Goal: Task Accomplishment & Management: Use online tool/utility

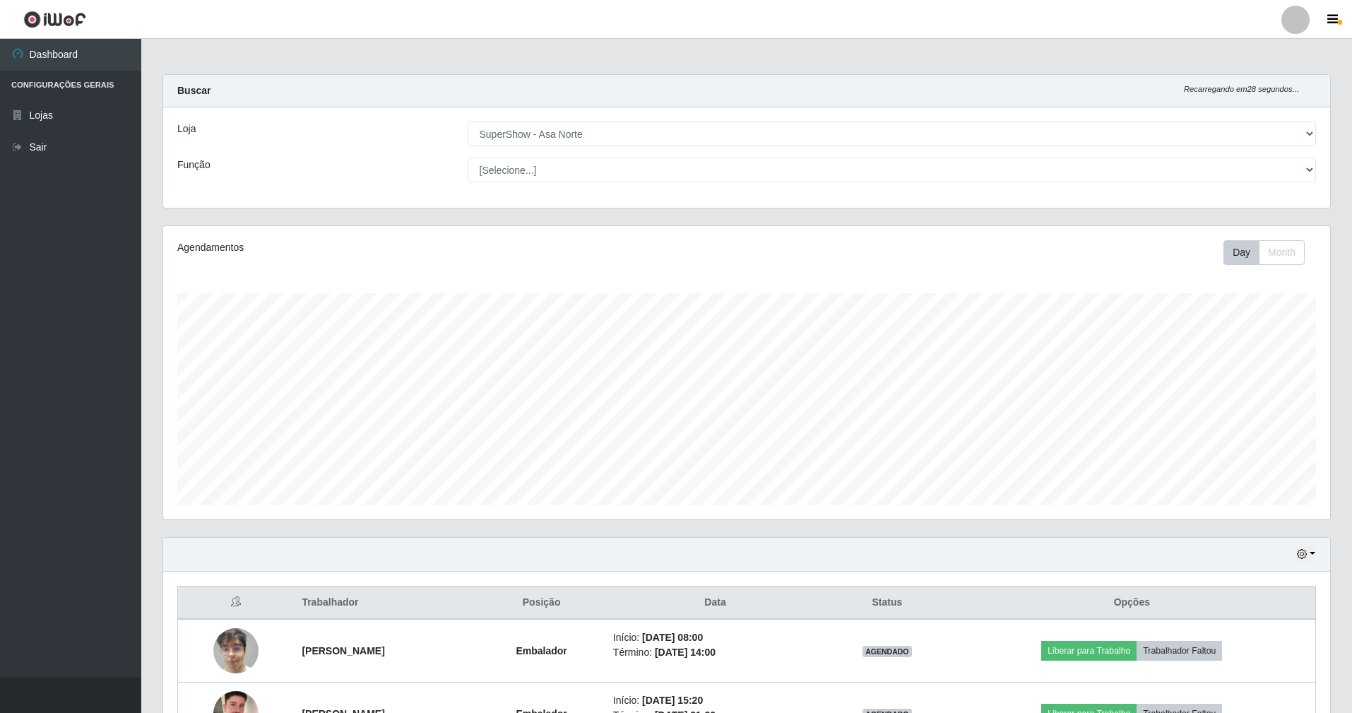
select select "71"
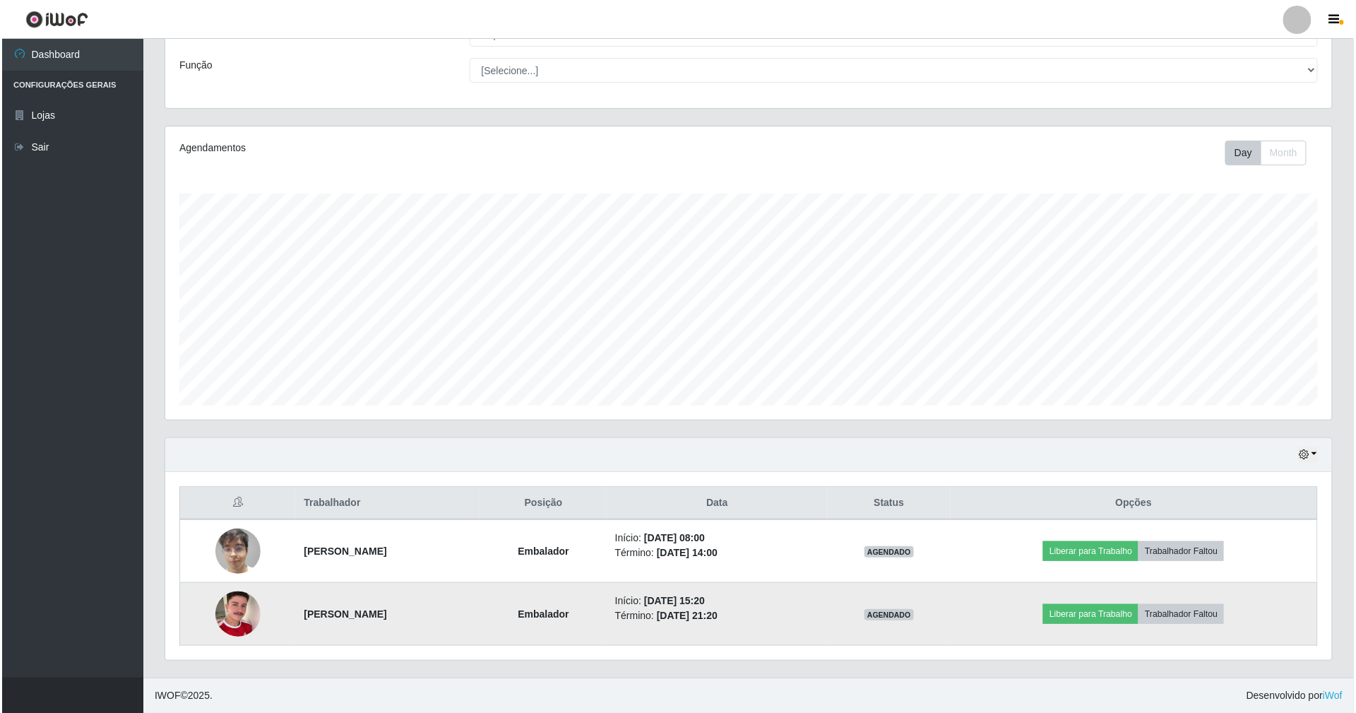
scroll to position [294, 1167]
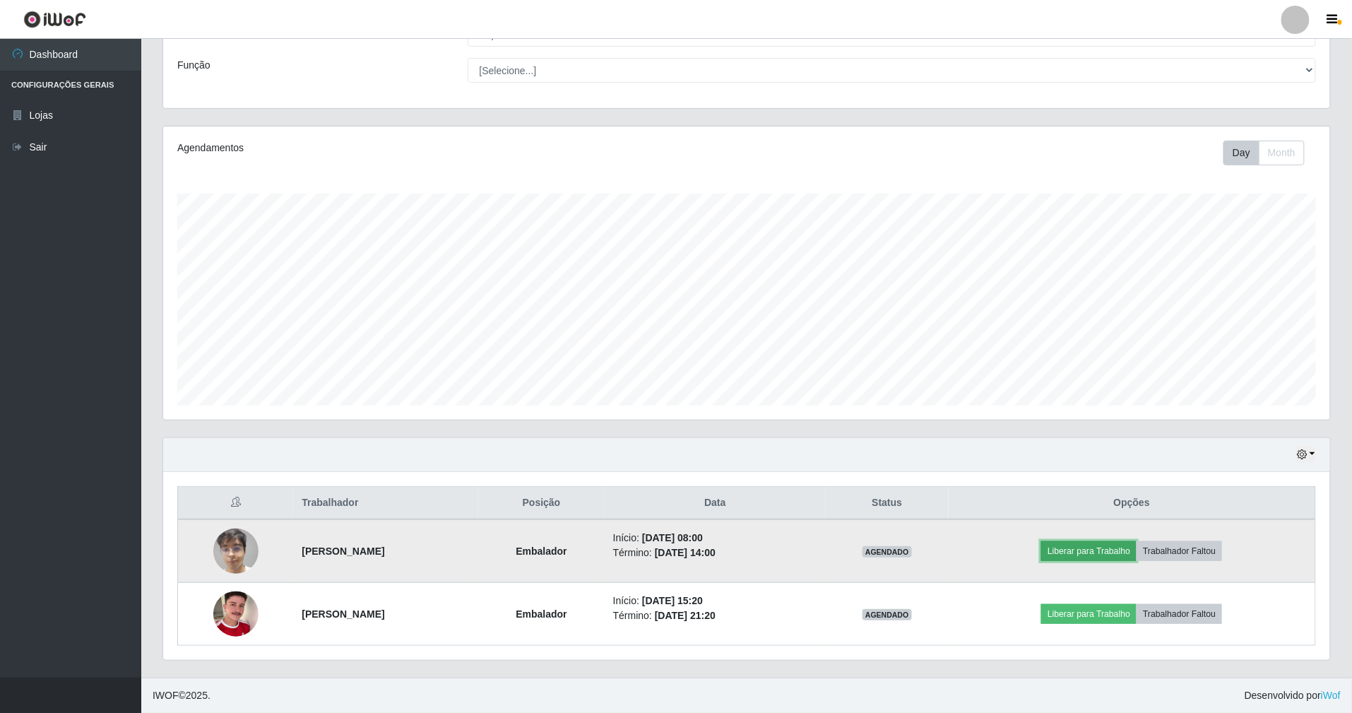
click at [1094, 547] on button "Liberar para Trabalho" at bounding box center [1088, 551] width 95 height 20
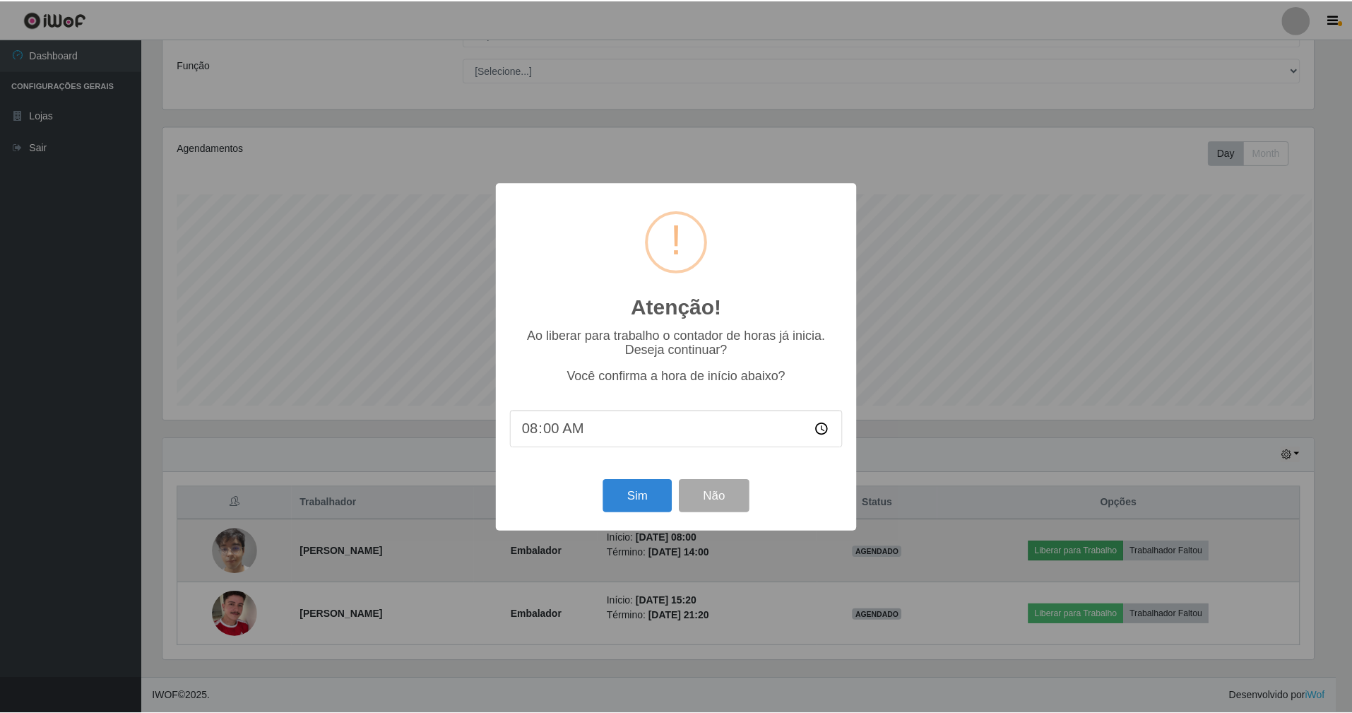
scroll to position [294, 1154]
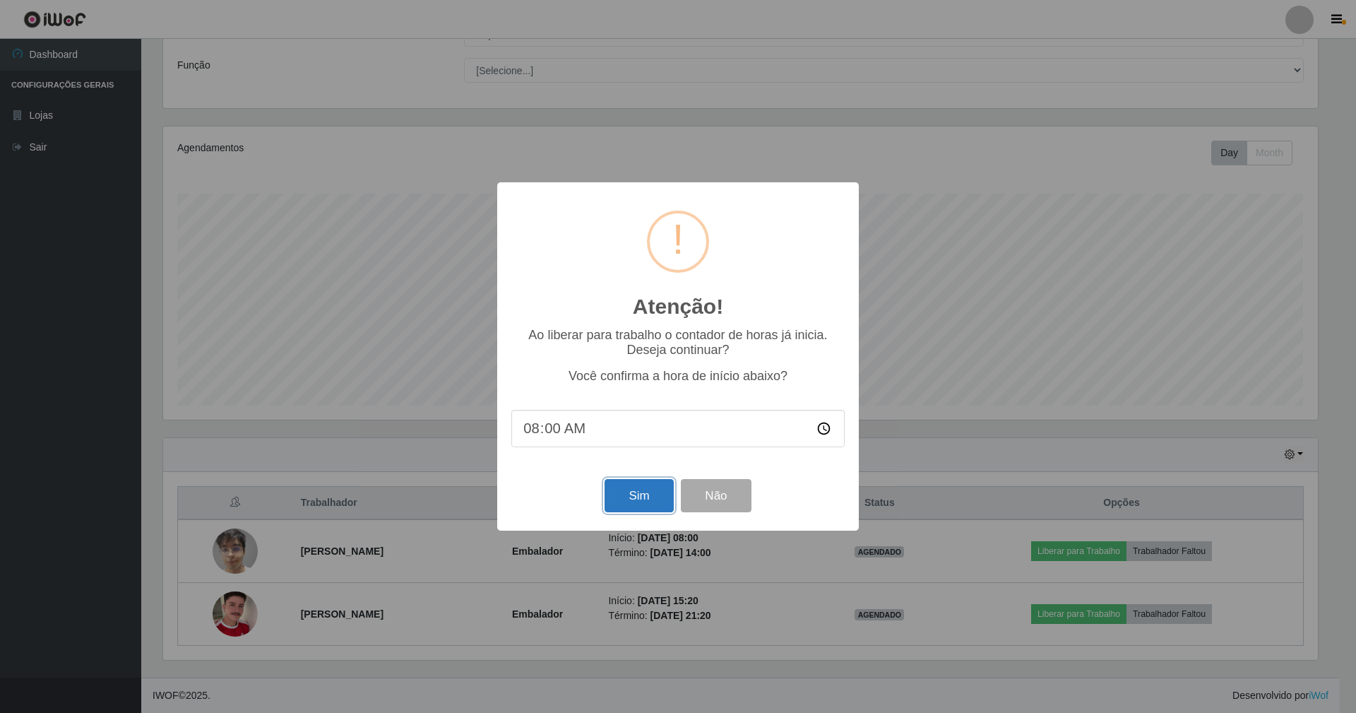
click at [659, 499] on button "Sim" at bounding box center [639, 495] width 69 height 33
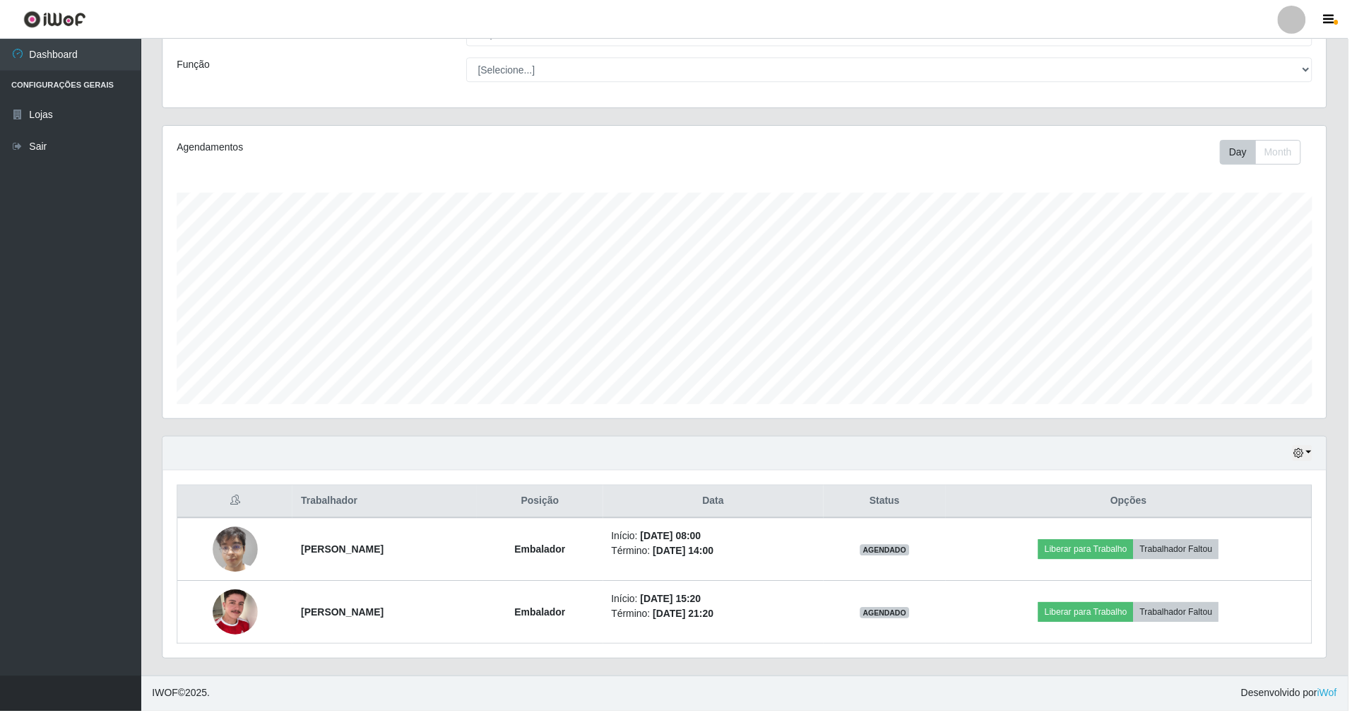
scroll to position [0, 0]
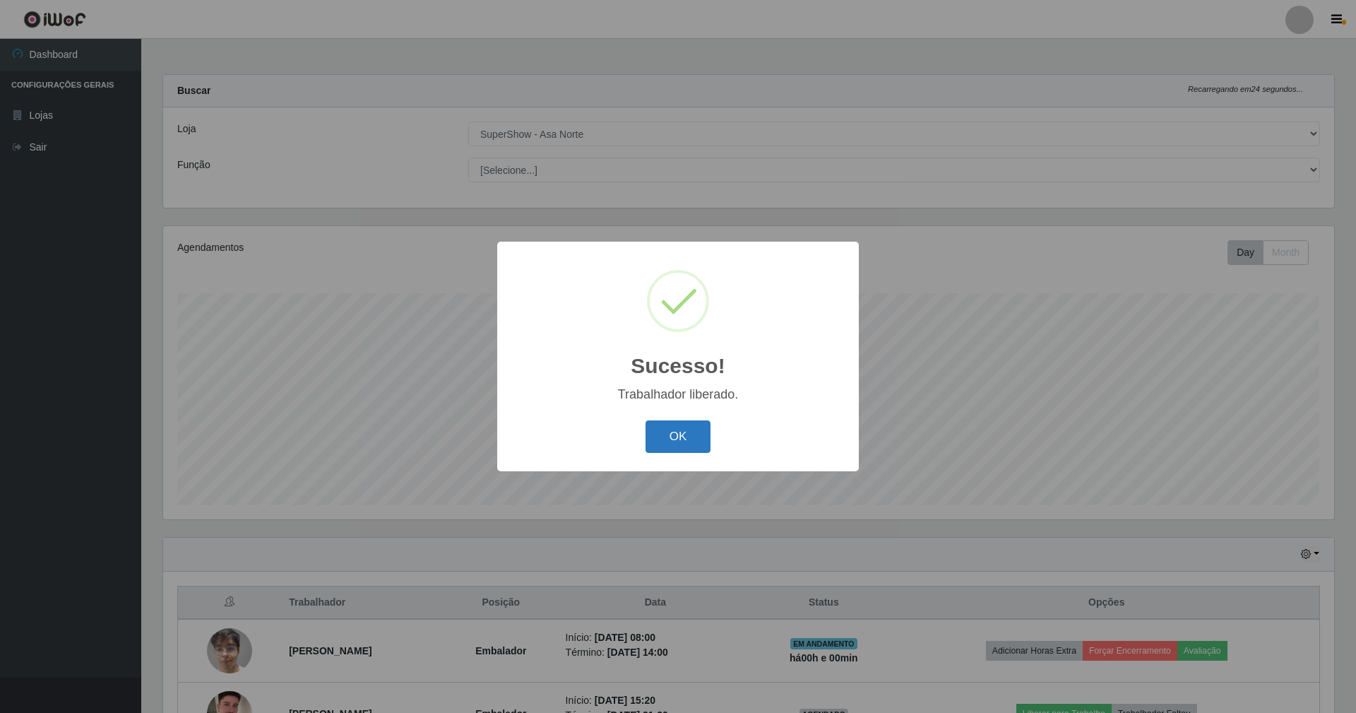
click at [682, 434] on button "OK" at bounding box center [679, 436] width 66 height 33
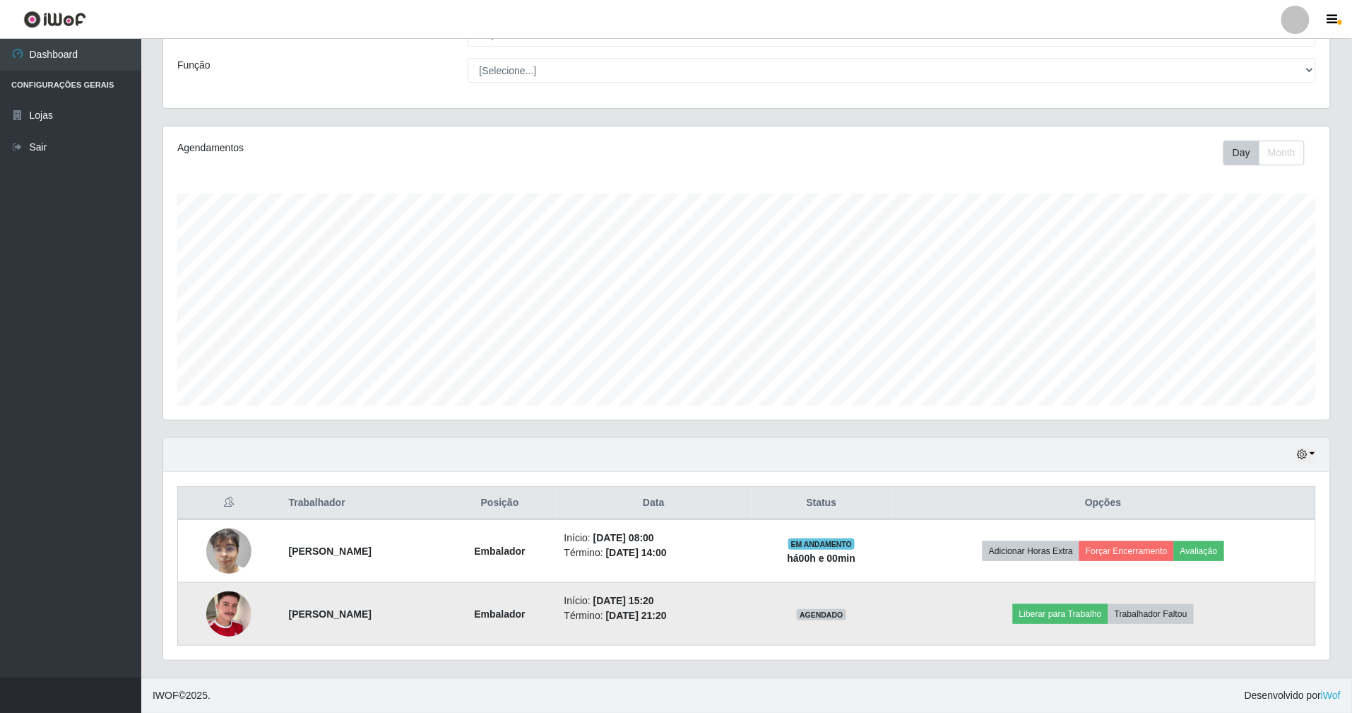
scroll to position [102, 0]
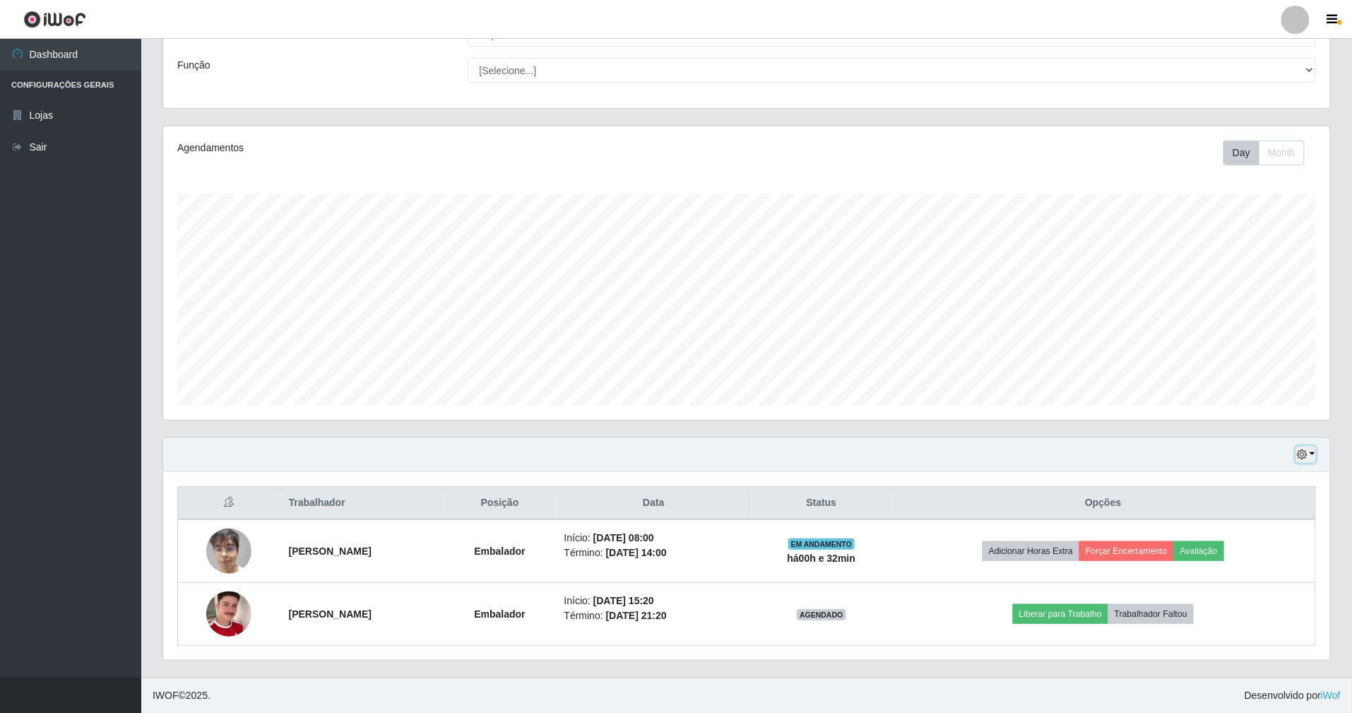
click at [1304, 452] on icon "button" at bounding box center [1302, 454] width 10 height 10
click at [1277, 501] on button "1 dia" at bounding box center [1260, 509] width 112 height 30
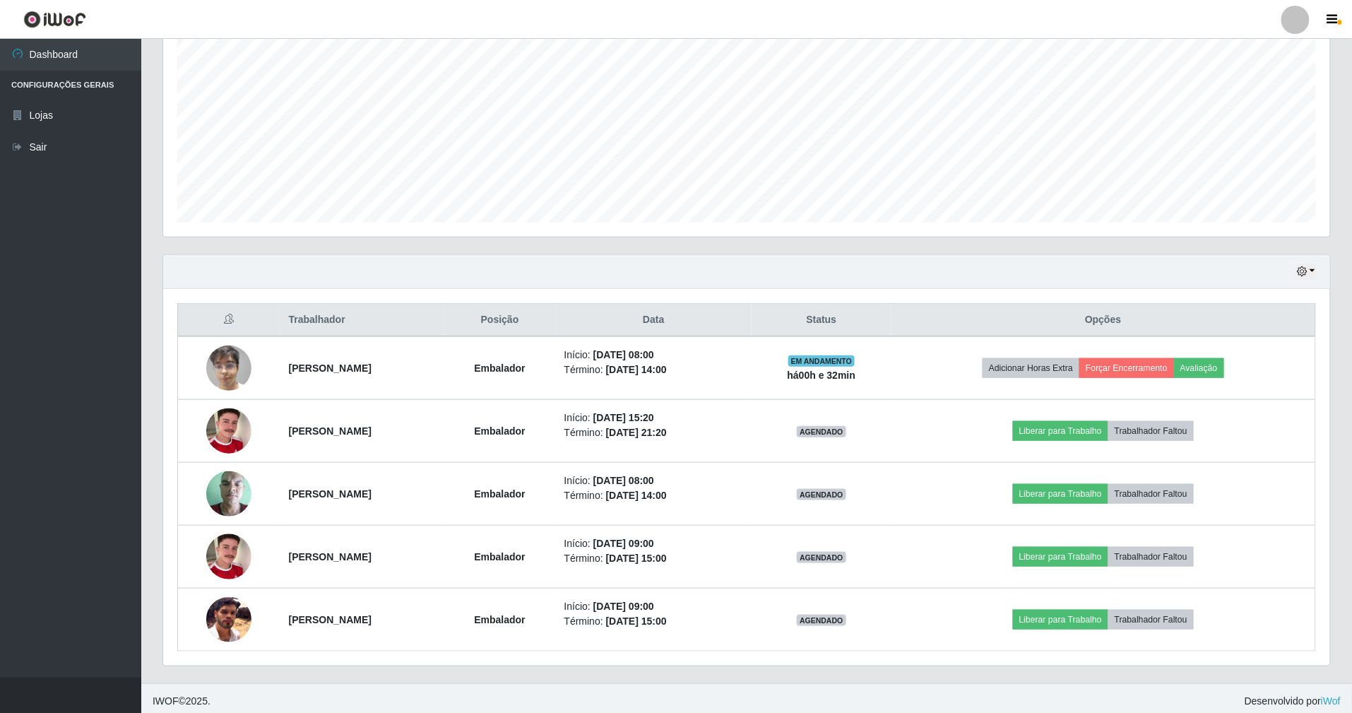
scroll to position [292, 0]
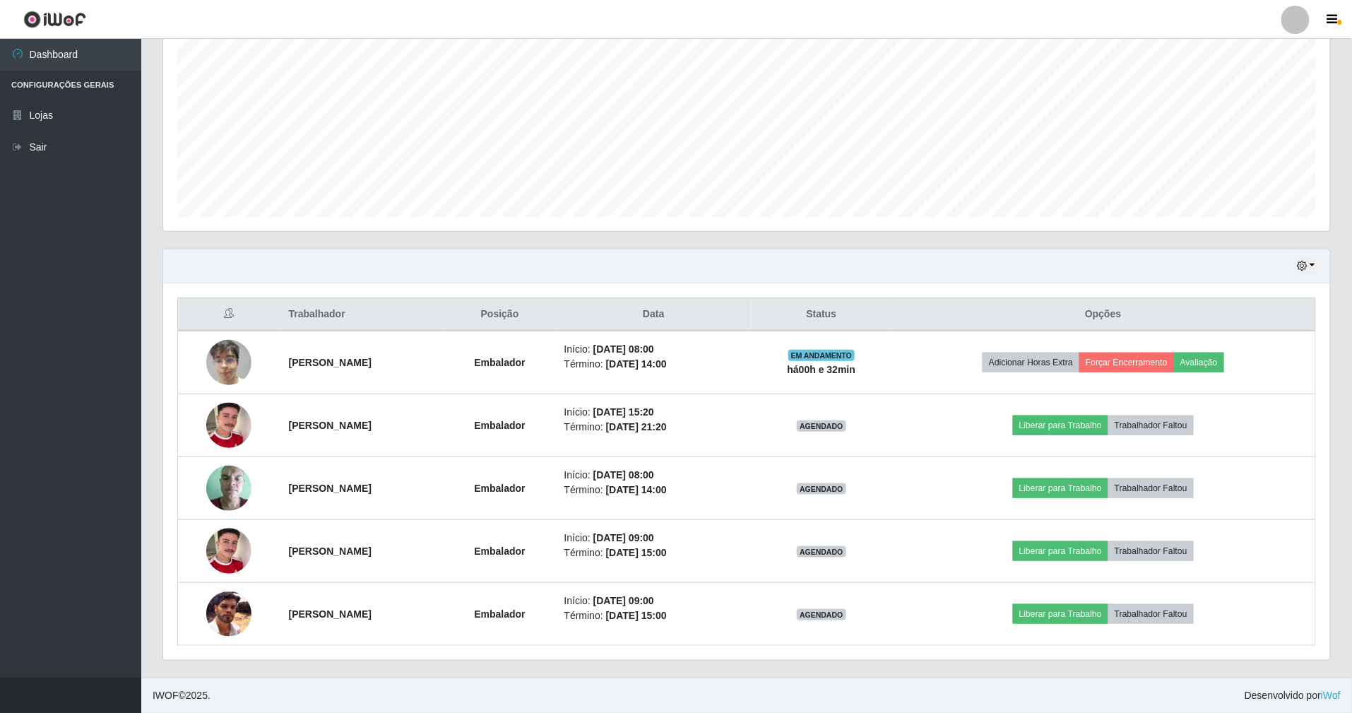
click at [1292, 261] on div "Hoje 1 dia 3 dias 1 Semana Não encerrados" at bounding box center [746, 266] width 1167 height 34
click at [1300, 261] on icon "button" at bounding box center [1302, 266] width 10 height 10
click at [1242, 290] on button "Hoje" at bounding box center [1260, 291] width 112 height 30
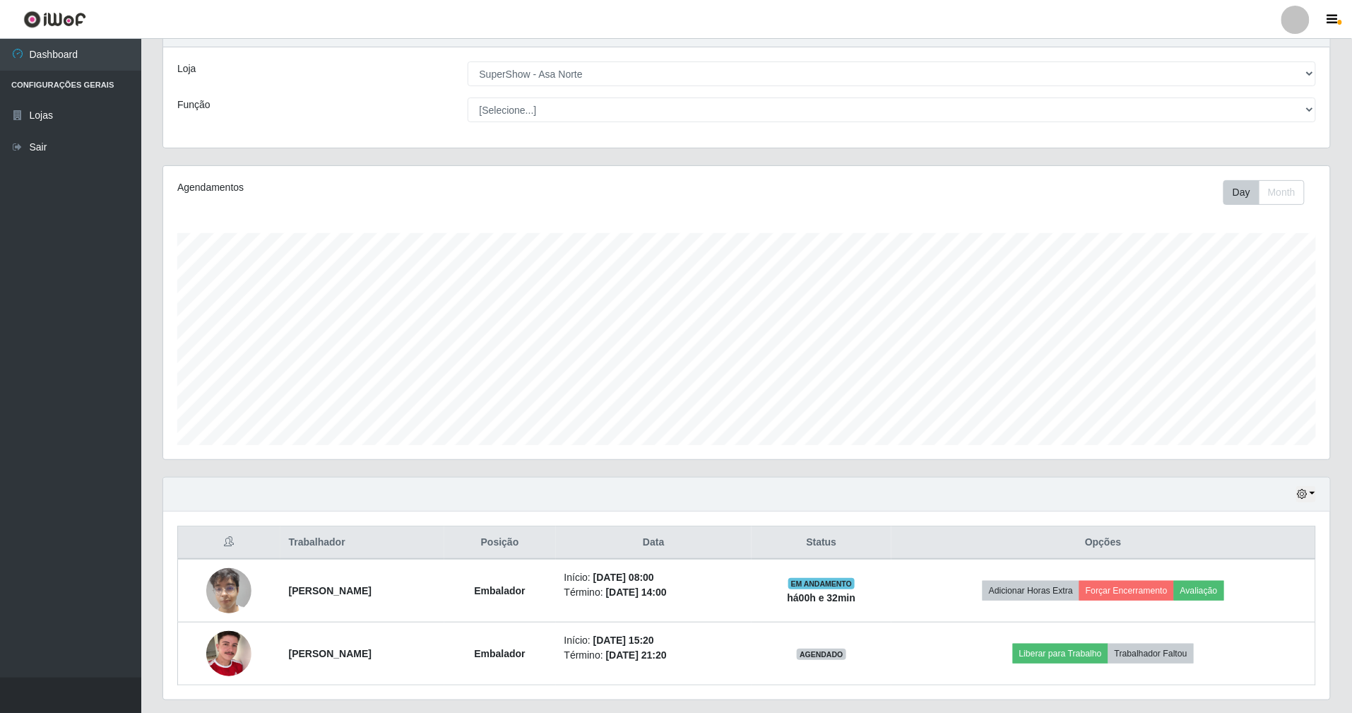
scroll to position [102, 0]
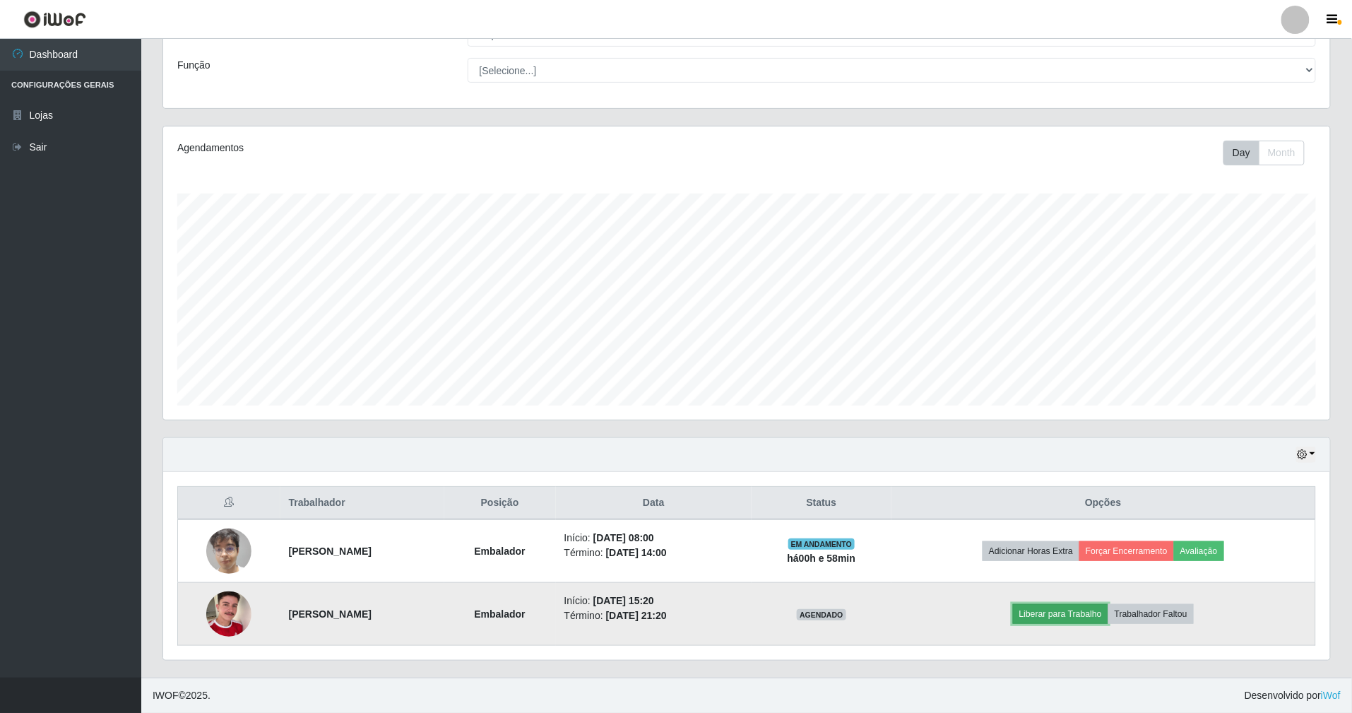
click at [1100, 623] on button "Liberar para Trabalho" at bounding box center [1060, 614] width 95 height 20
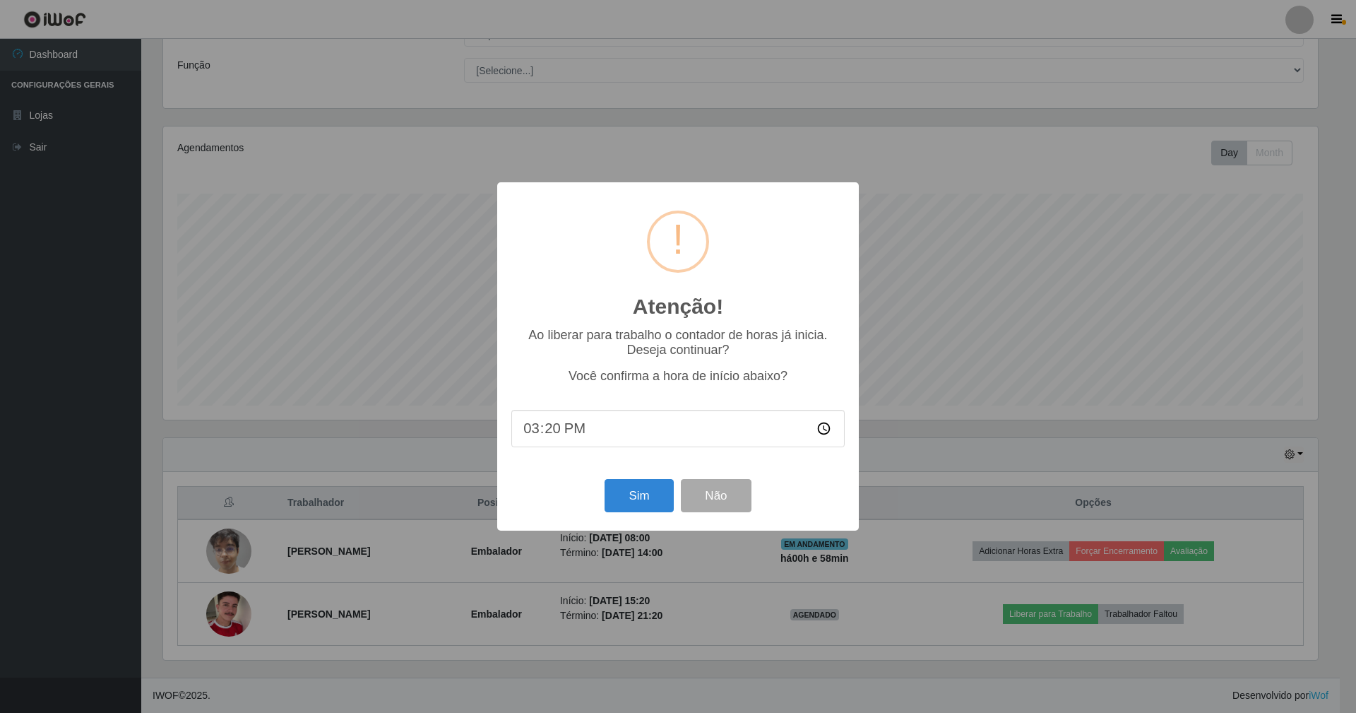
click at [938, 210] on div "Atenção! × Ao liberar para trabalho o contador de horas já inicia. Deseja conti…" at bounding box center [678, 356] width 1356 height 713
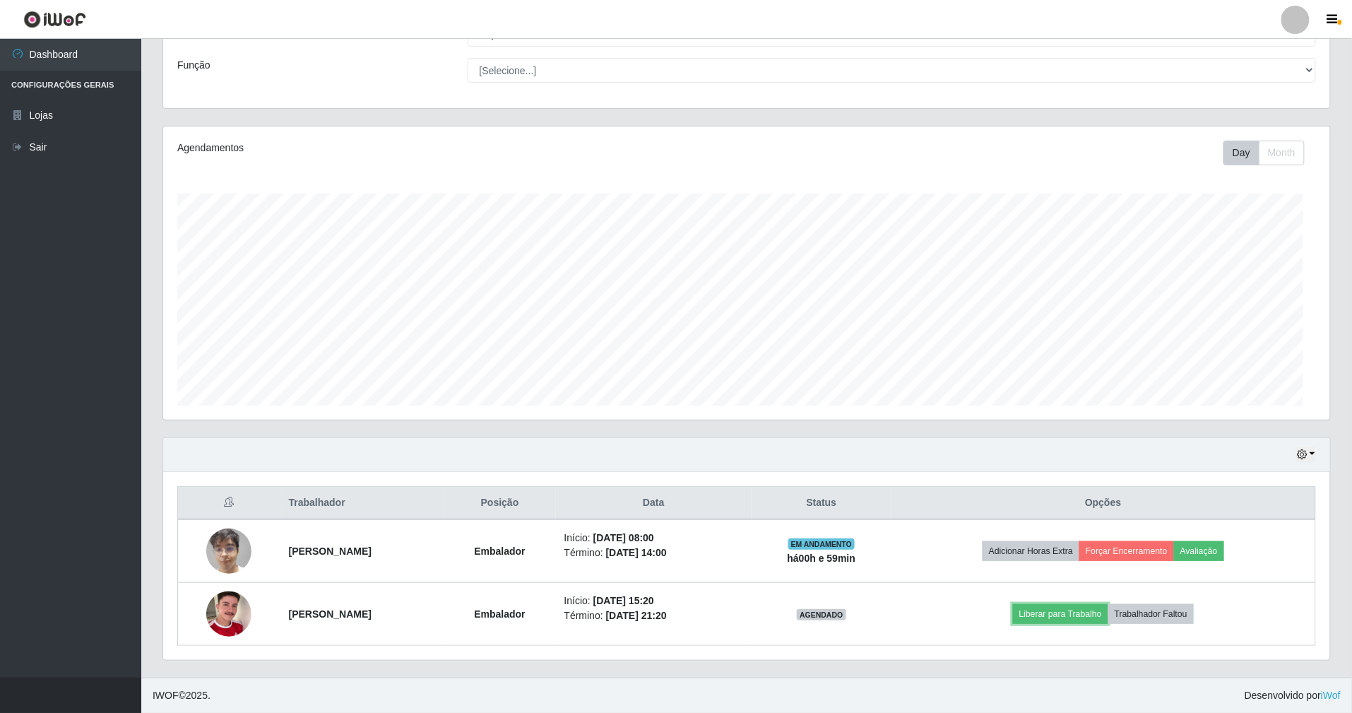
scroll to position [294, 1167]
